Goal: Task Accomplishment & Management: Use online tool/utility

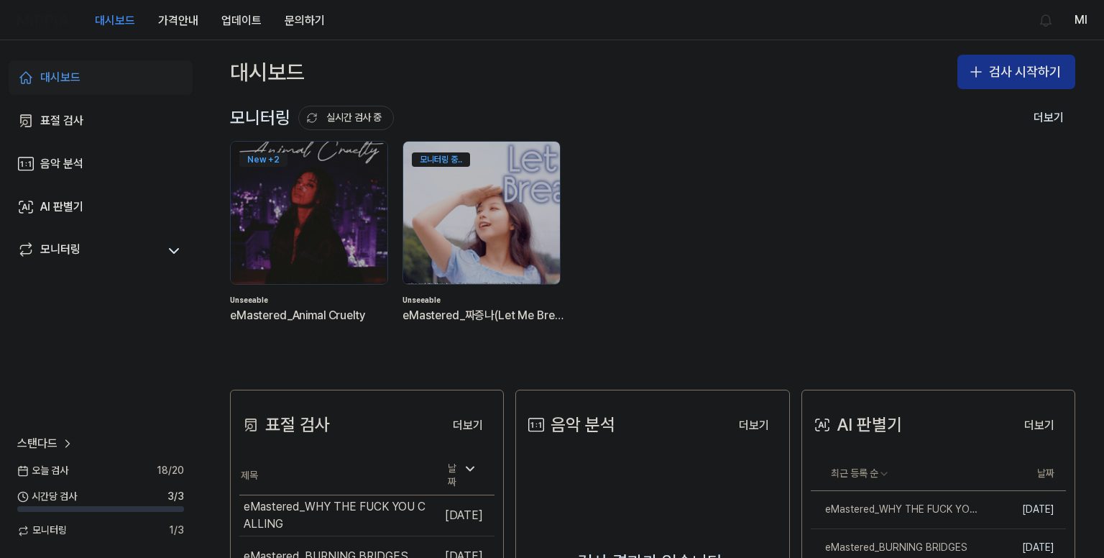
click at [994, 75] on button "검사 시작하기" at bounding box center [1016, 72] width 118 height 34
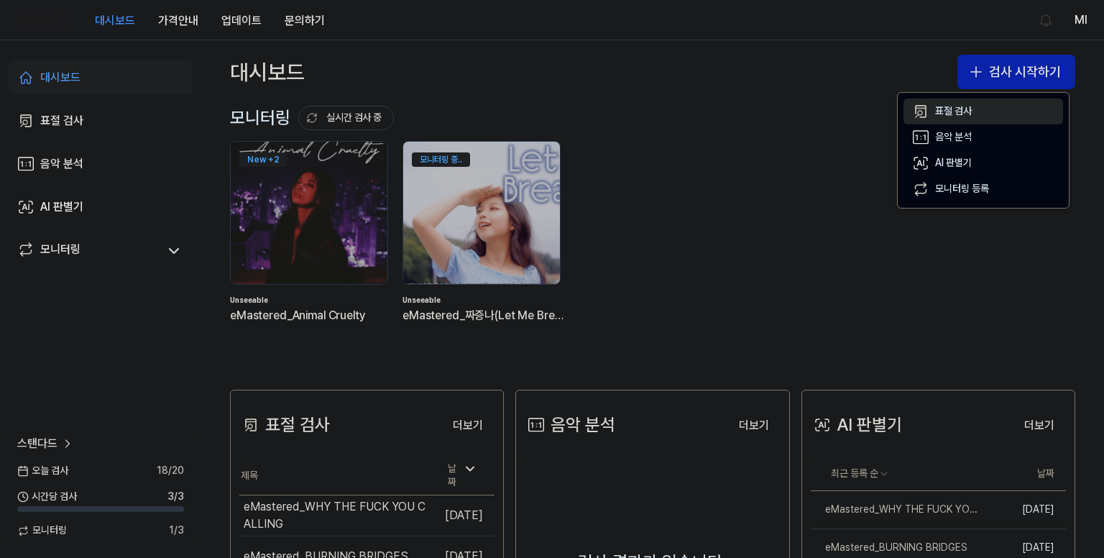
click at [952, 106] on div "표절 검사" at bounding box center [953, 111] width 37 height 14
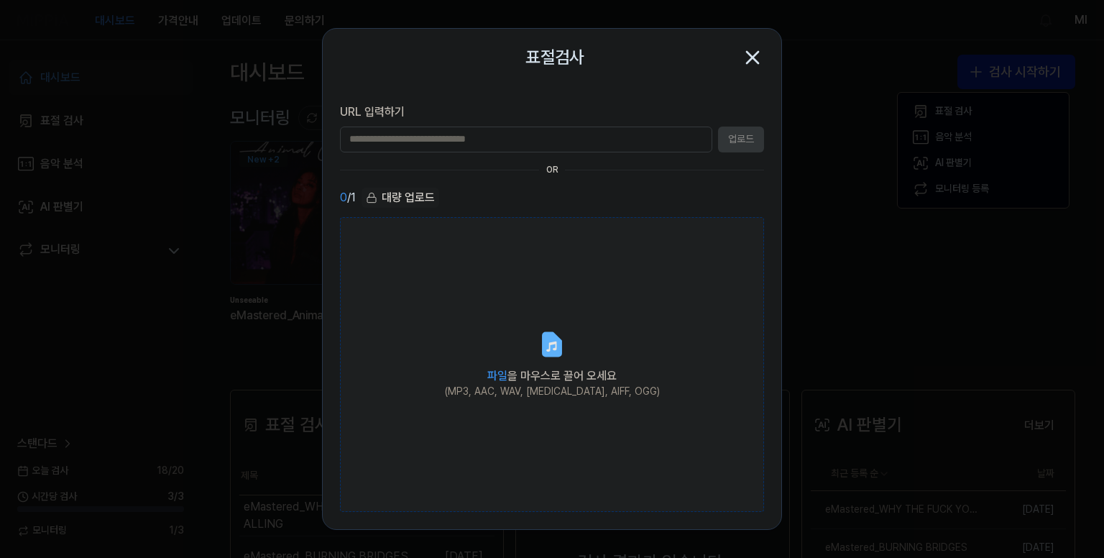
click at [555, 352] on icon at bounding box center [551, 344] width 17 height 22
click at [0, 0] on input "파일 을 마우스로 끌어 오세요 (MP3, AAC, WAV, [MEDICAL_DATA], AIFF, OGG)" at bounding box center [0, 0] width 0 height 0
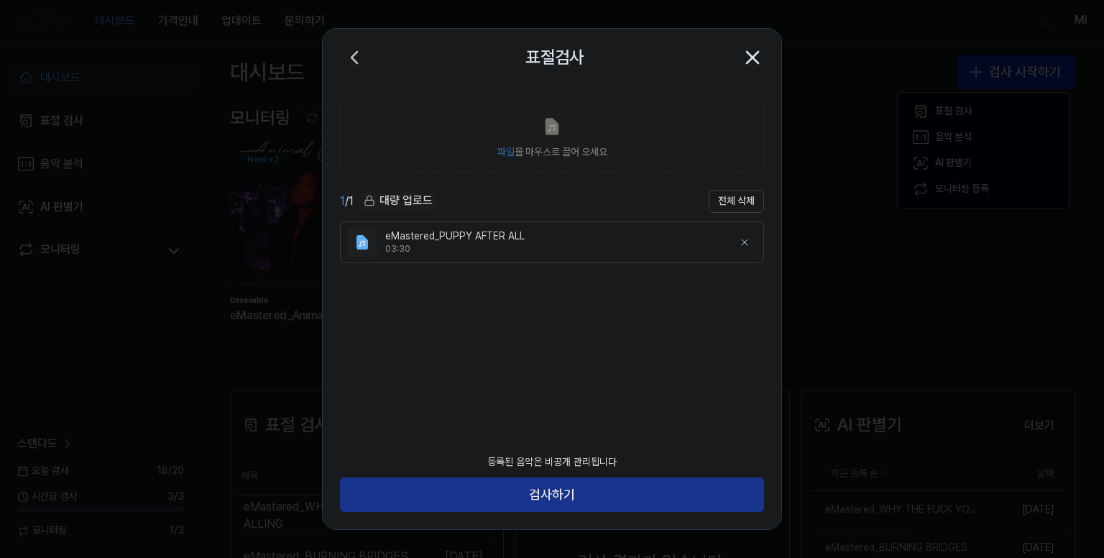
click at [591, 500] on button "검사하기" at bounding box center [552, 494] width 424 height 34
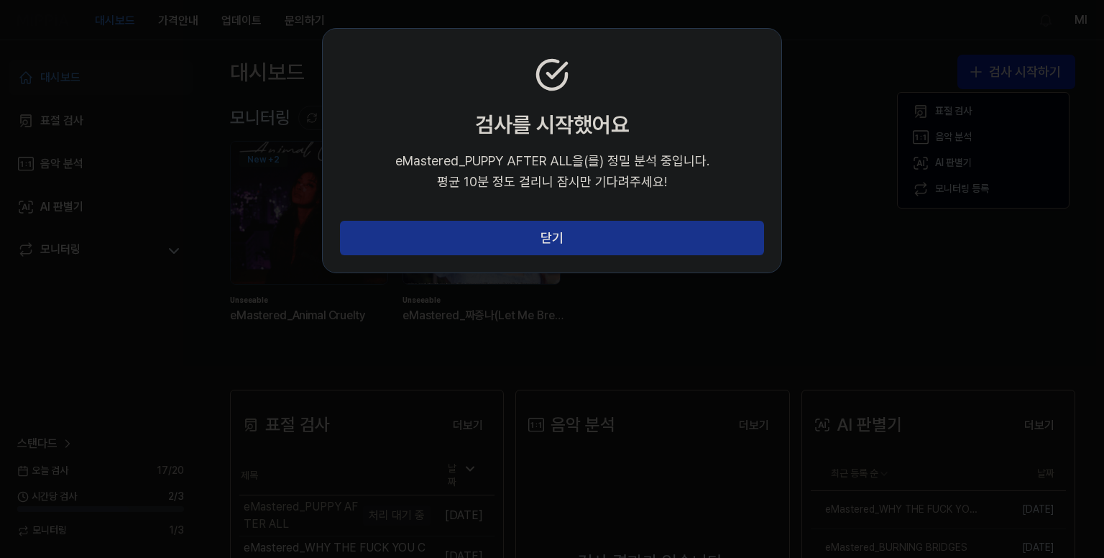
click at [546, 239] on button "닫기" at bounding box center [552, 238] width 424 height 34
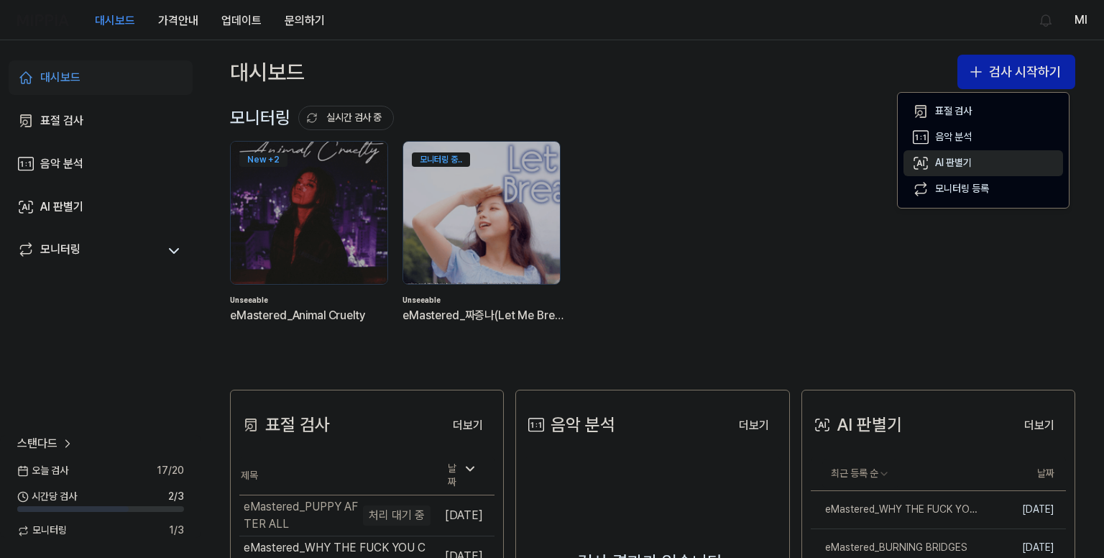
click at [954, 162] on div "AI 판별기" at bounding box center [953, 163] width 37 height 14
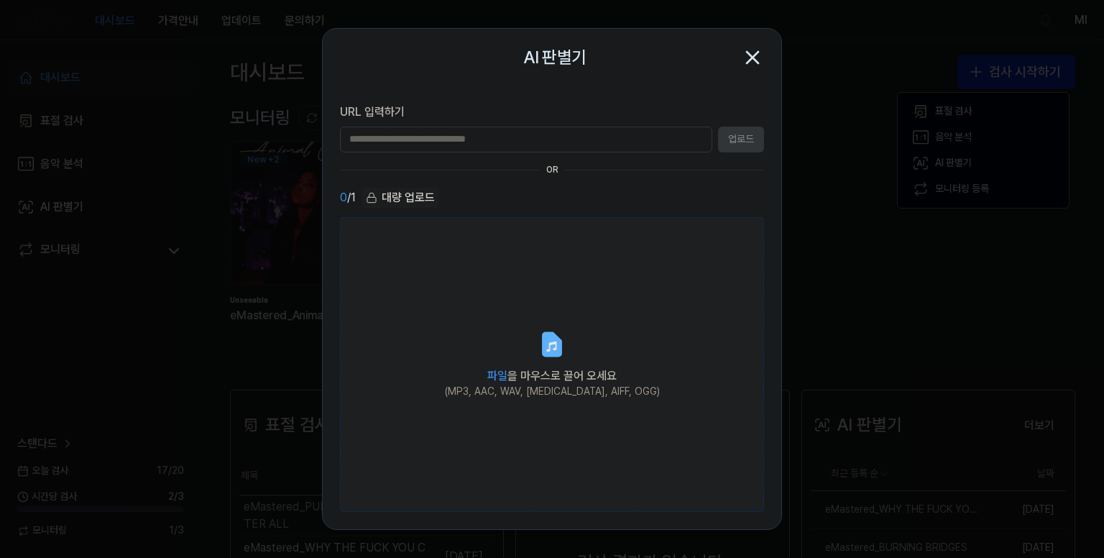
click at [534, 369] on span "파일 을 마우스로 끌어 오세요" at bounding box center [551, 376] width 129 height 14
click at [0, 0] on input "파일 을 마우스로 끌어 오세요 (MP3, AAC, WAV, [MEDICAL_DATA], AIFF, OGG)" at bounding box center [0, 0] width 0 height 0
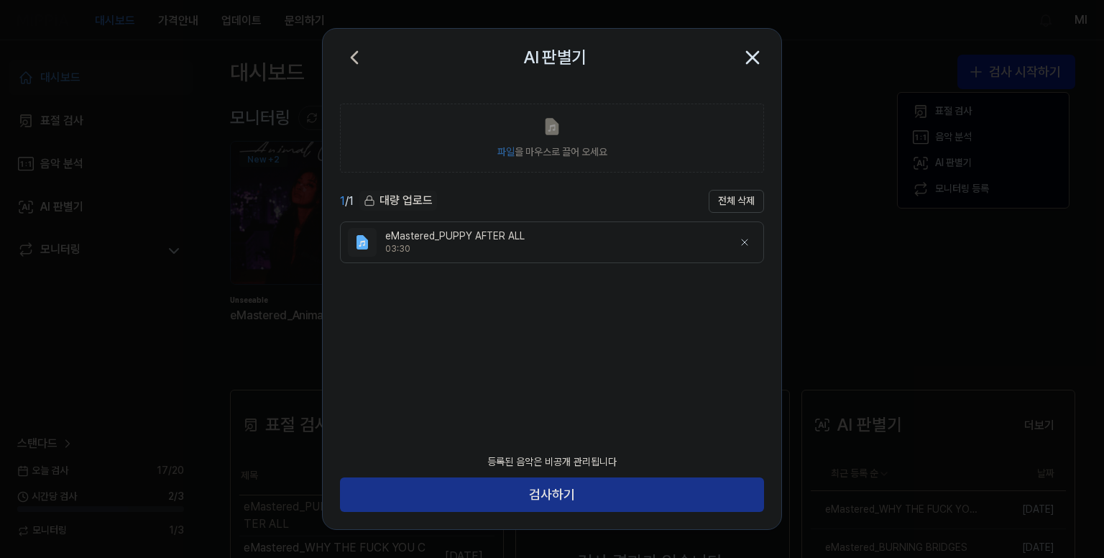
click at [627, 488] on button "검사하기" at bounding box center [552, 494] width 424 height 34
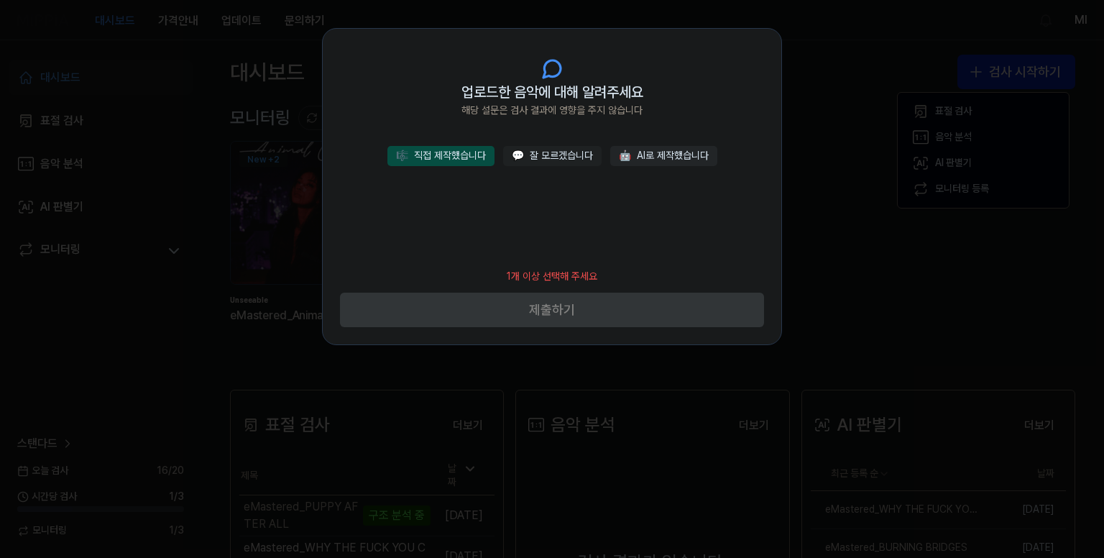
drag, startPoint x: 446, startPoint y: 160, endPoint x: 464, endPoint y: 172, distance: 22.7
click at [446, 159] on button "🎼 직접 제작했습니다" at bounding box center [440, 156] width 107 height 20
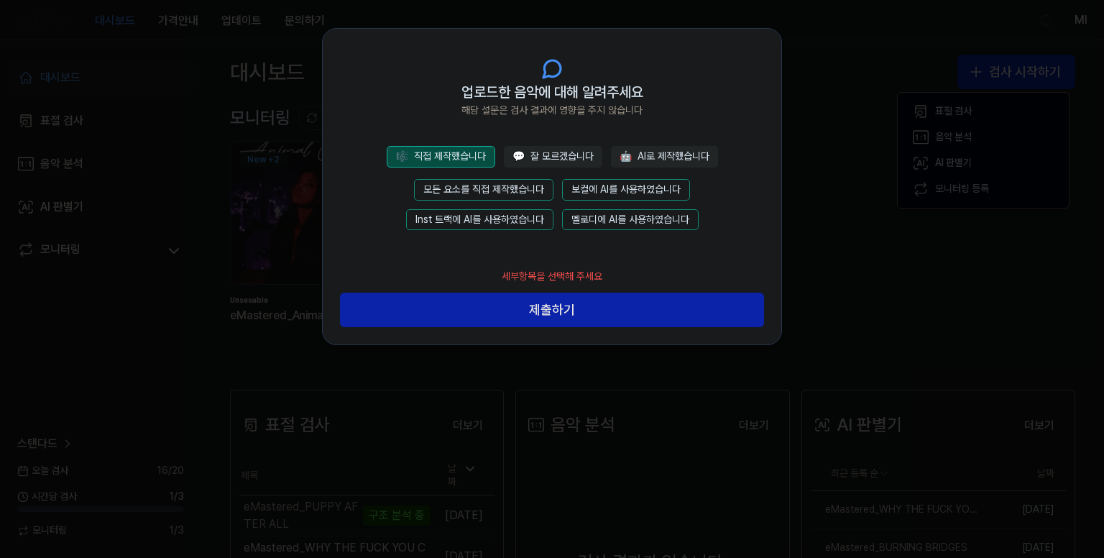
click at [484, 184] on button "모든 요소를 직접 제작했습니다" at bounding box center [483, 190] width 139 height 22
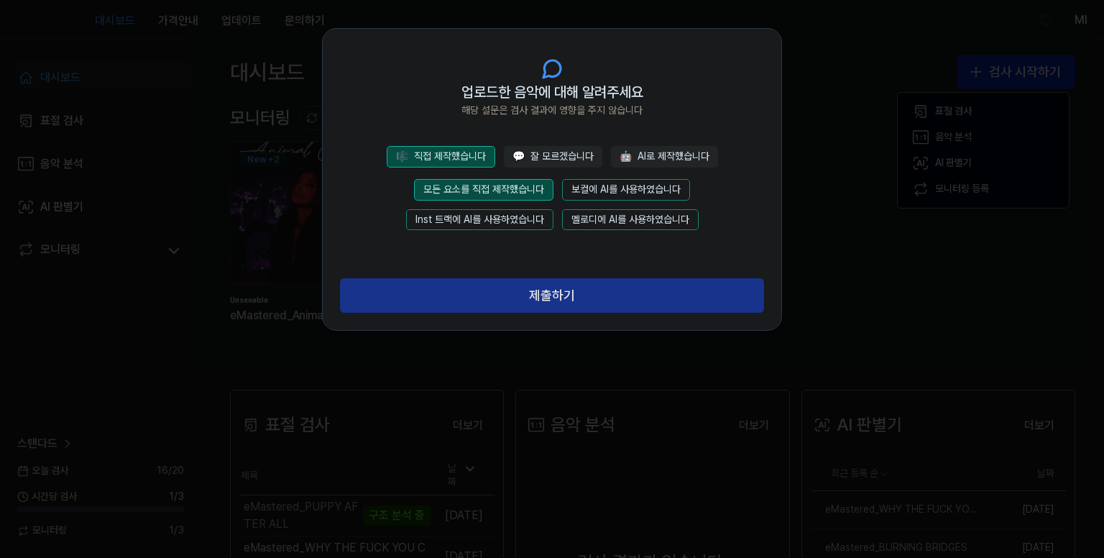
click at [555, 300] on button "제출하기" at bounding box center [552, 295] width 424 height 34
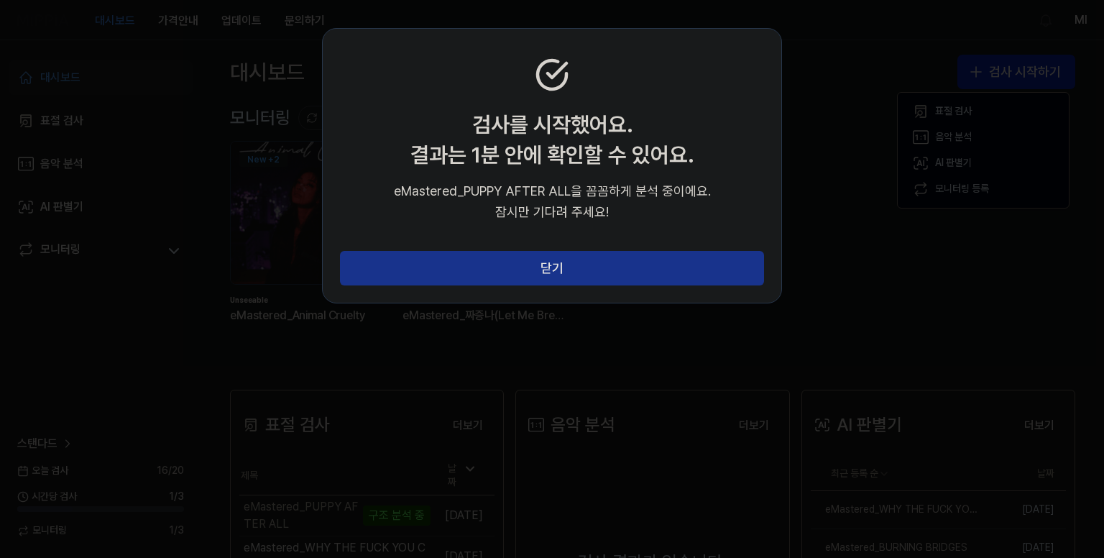
click at [583, 275] on button "닫기" at bounding box center [552, 268] width 424 height 34
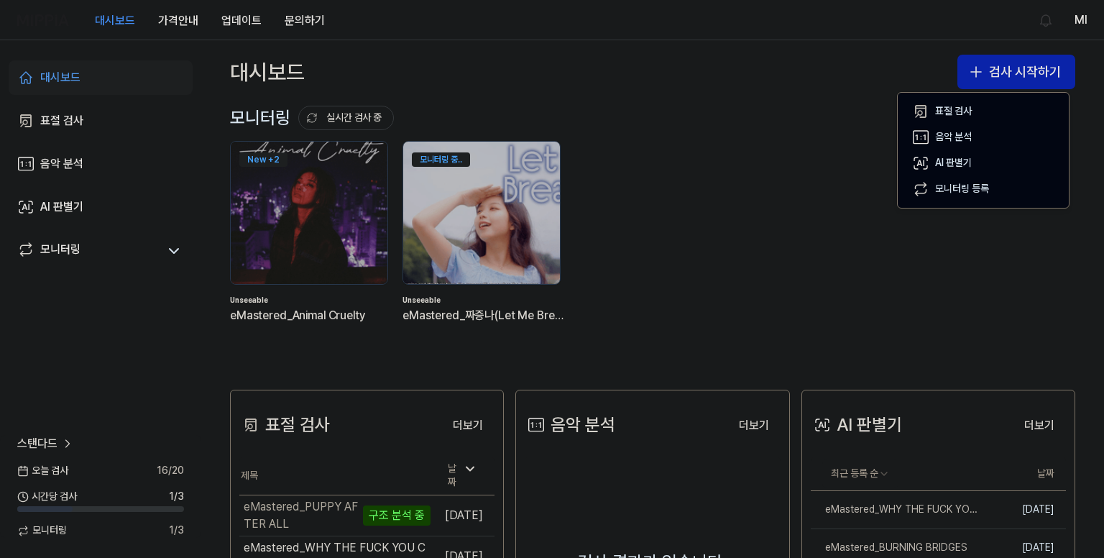
click at [686, 85] on div "대시보드 검사 시작하기" at bounding box center [652, 71] width 903 height 63
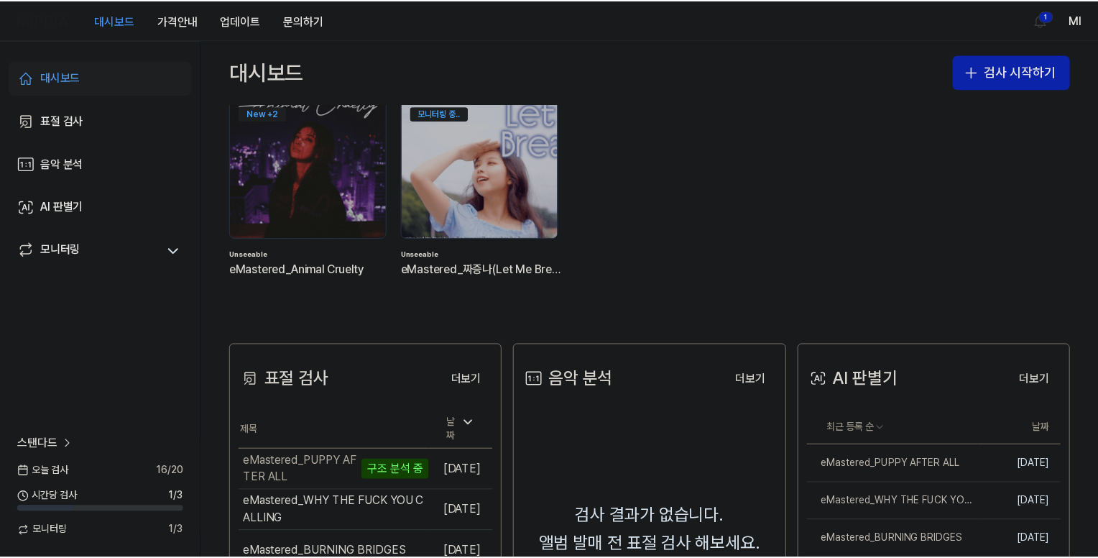
scroll to position [72, 0]
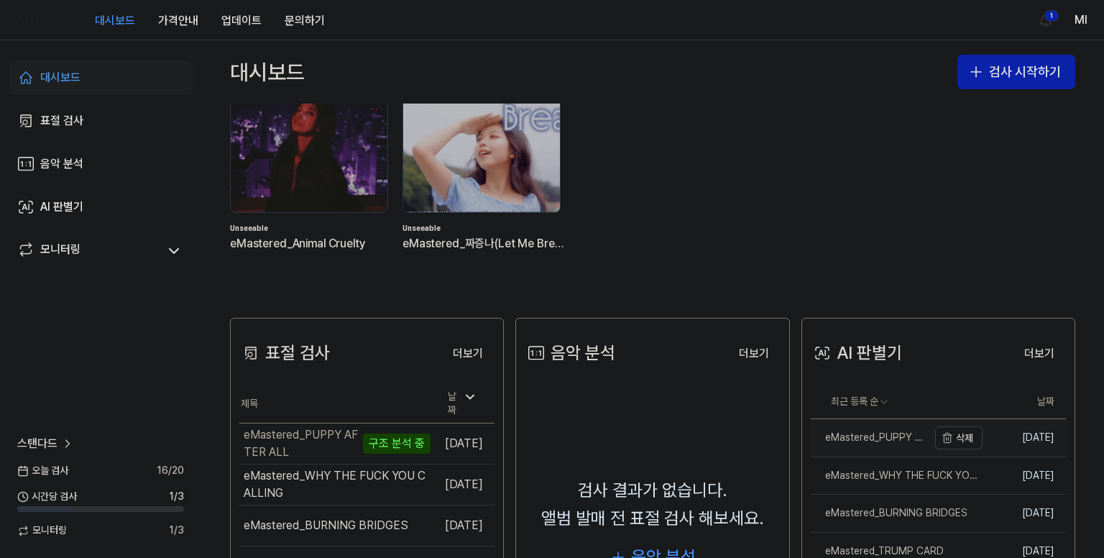
click at [879, 437] on div "eMastered_PUPPY AFTER ALL" at bounding box center [869, 438] width 117 height 14
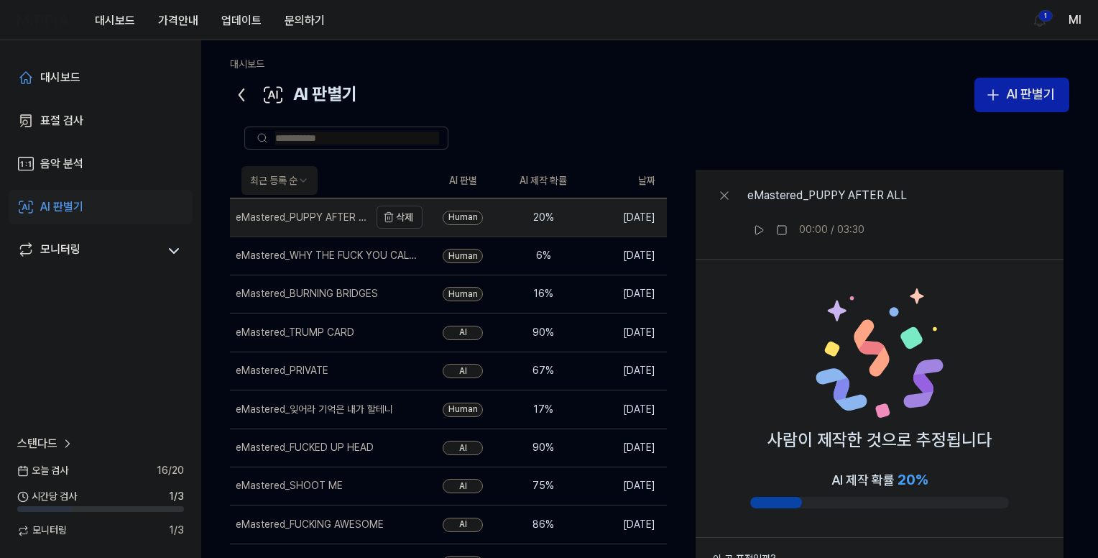
click at [291, 219] on div "eMastered_PUPPY AFTER ALL" at bounding box center [301, 218] width 131 height 14
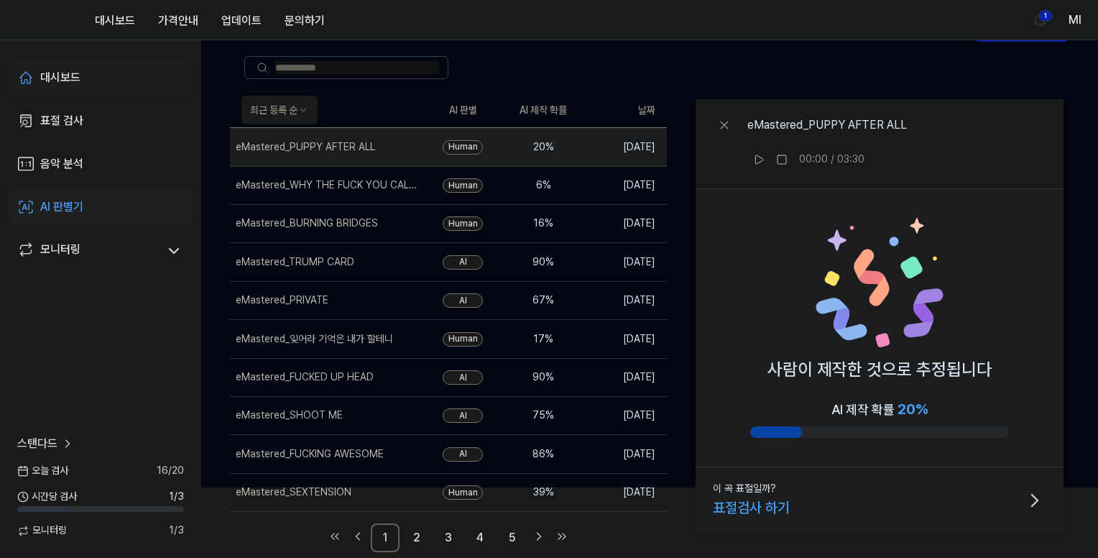
click at [63, 75] on div "대시보드" at bounding box center [60, 77] width 40 height 17
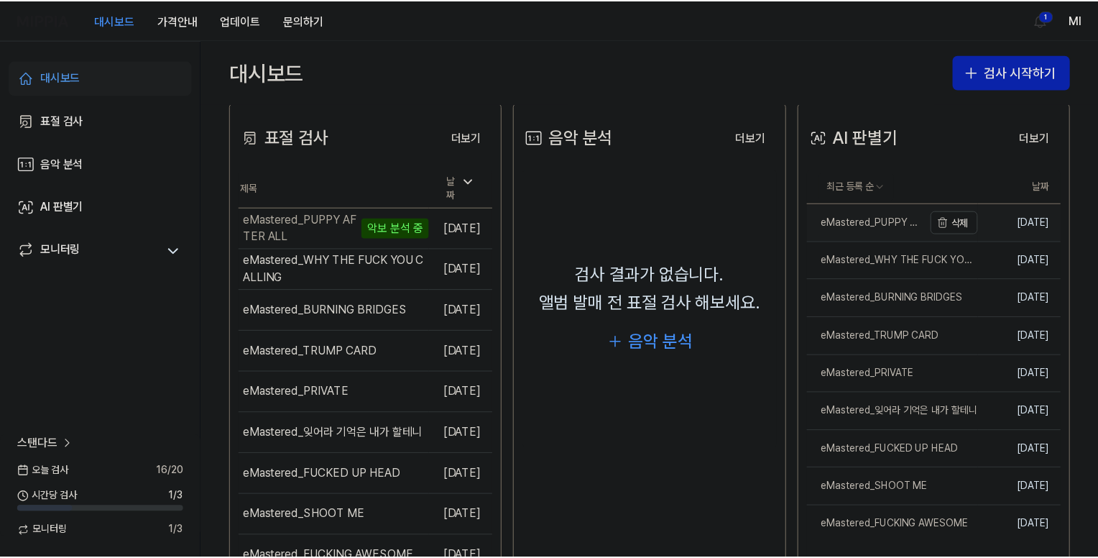
scroll to position [0, 0]
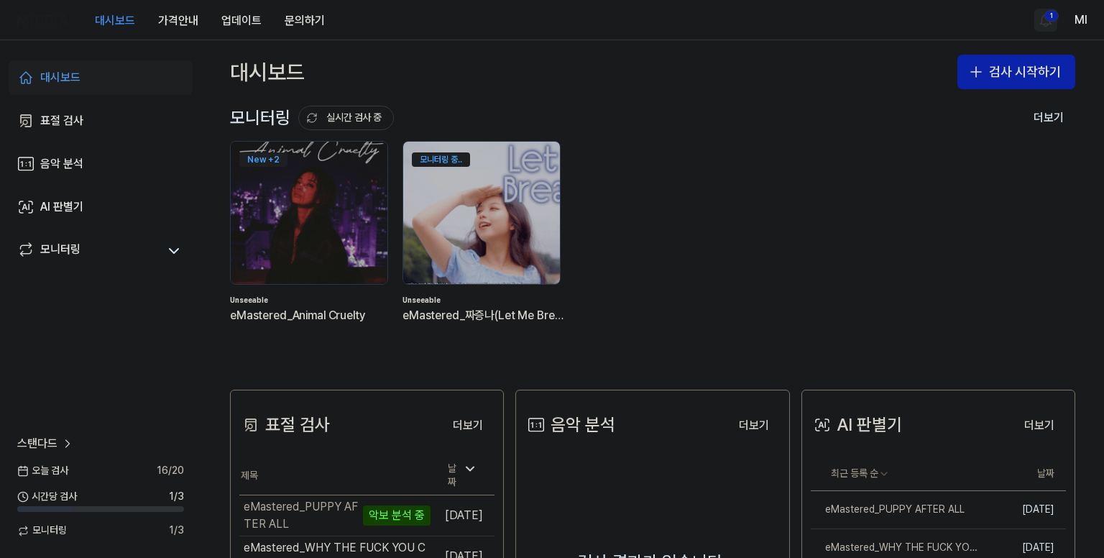
click at [1042, 15] on html "대시보드 가격안내 업데이트 문의하기 1 Ml 대시보드 표절 검사 음악 분석 AI 판별기 모니터링 스탠다드 [DATE] 검사 16 / 20 시간…" at bounding box center [552, 279] width 1104 height 558
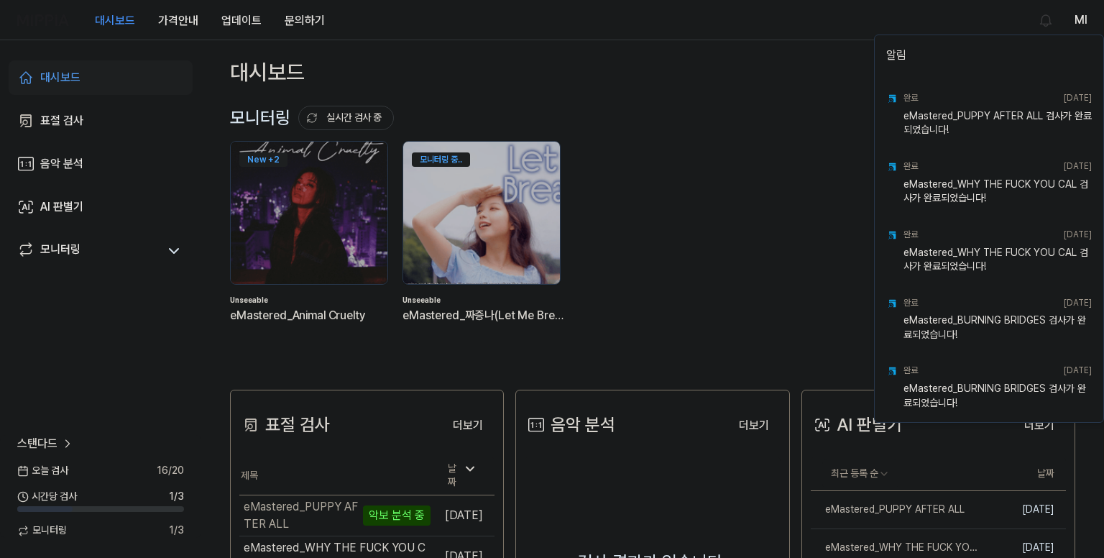
click at [666, 93] on html "대시보드 가격안내 업데이트 문의하기 Ml 대시보드 표절 검사 음악 분석 AI 판별기 모니터링 스탠다드 [DATE] 검사 16 / 20 시간당 …" at bounding box center [552, 279] width 1104 height 558
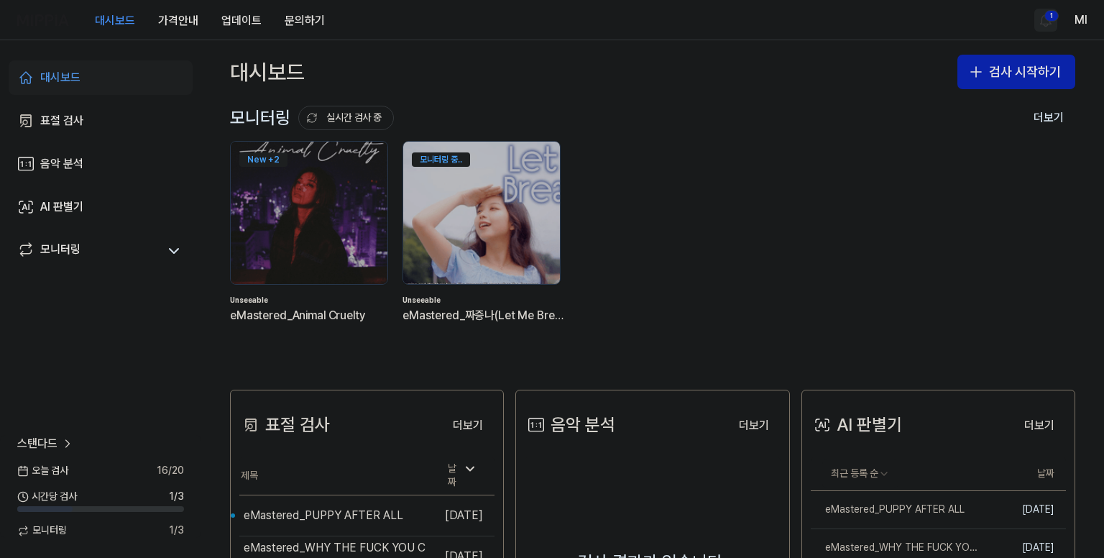
click at [1041, 22] on html "대시보드 가격안내 업데이트 문의하기 1 Ml 대시보드 표절 검사 음악 분석 AI 판별기 모니터링 스탠다드 [DATE] 검사 16 / 20 시간…" at bounding box center [552, 279] width 1104 height 558
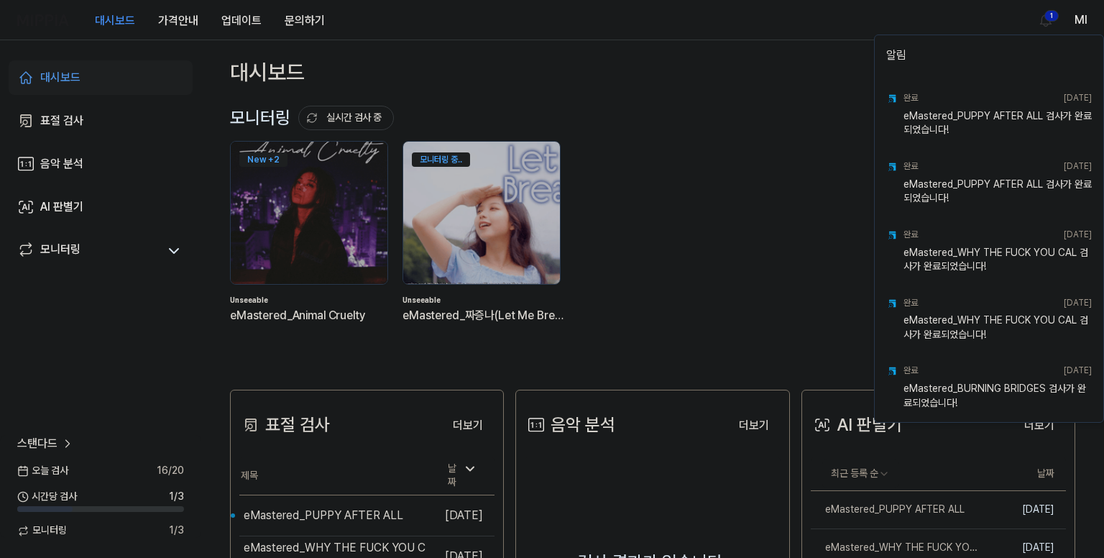
click at [691, 173] on html "대시보드 가격안내 업데이트 문의하기 1 Ml 대시보드 표절 검사 음악 분석 AI 판별기 모니터링 스탠다드 [DATE] 검사 16 / 20 시간…" at bounding box center [552, 279] width 1104 height 558
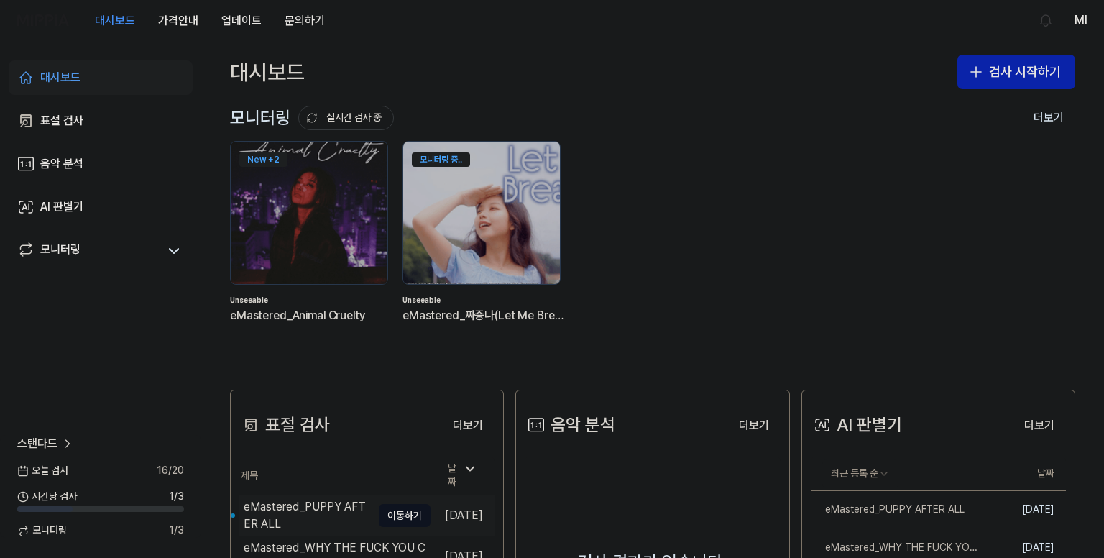
click at [316, 515] on div "eMastered_PUPPY AFTER ALL" at bounding box center [308, 515] width 128 height 34
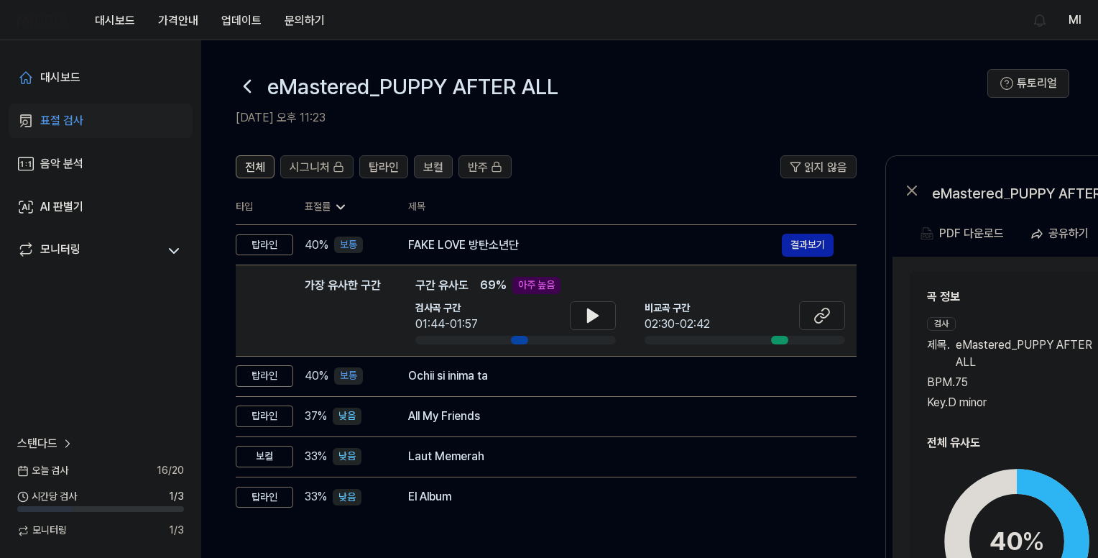
click at [433, 157] on div "보컬" at bounding box center [433, 166] width 20 height 19
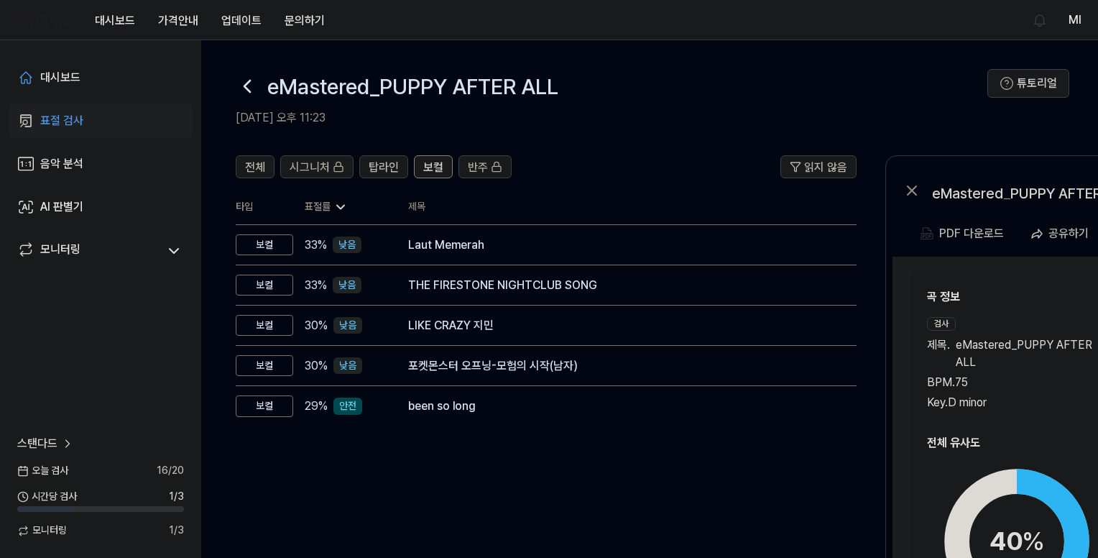
drag, startPoint x: 482, startPoint y: 248, endPoint x: 436, endPoint y: 218, distance: 55.2
click at [482, 245] on div "Laut Memerah" at bounding box center [620, 244] width 425 height 17
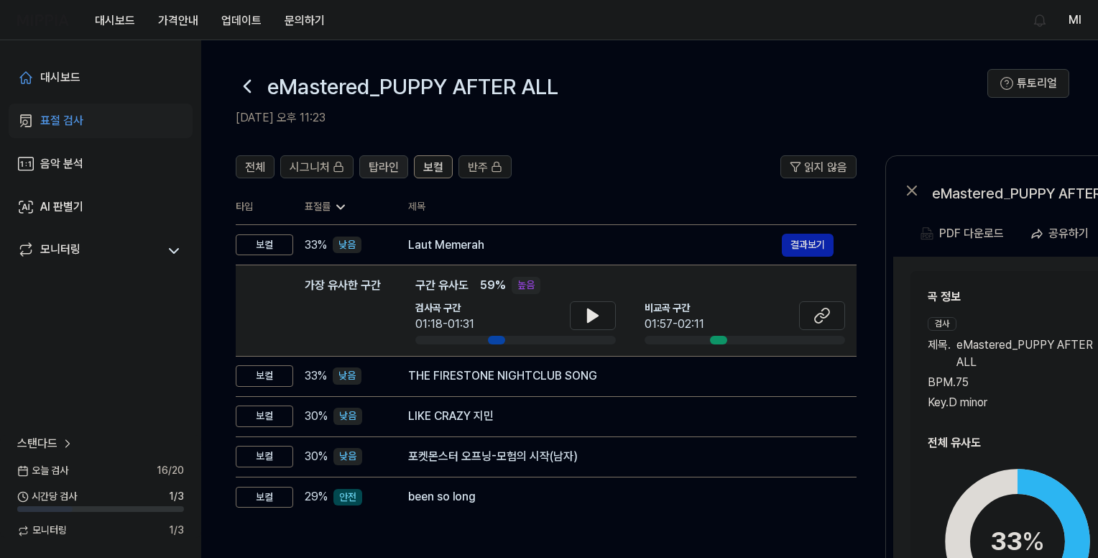
click at [378, 165] on span "탑라인" at bounding box center [384, 167] width 30 height 17
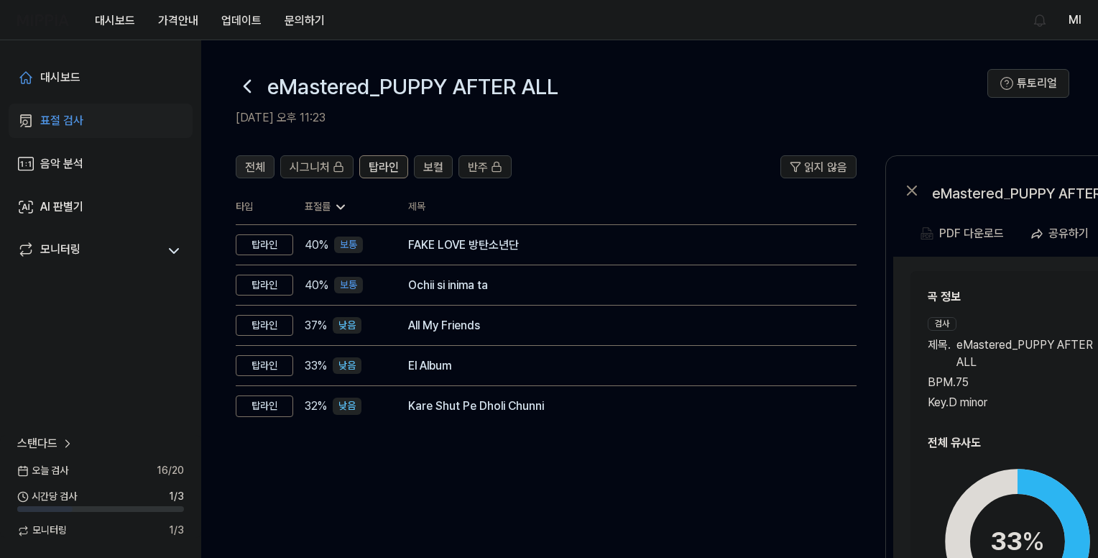
click at [248, 160] on span "전체" at bounding box center [255, 167] width 20 height 17
